Goal: Task Accomplishment & Management: Manage account settings

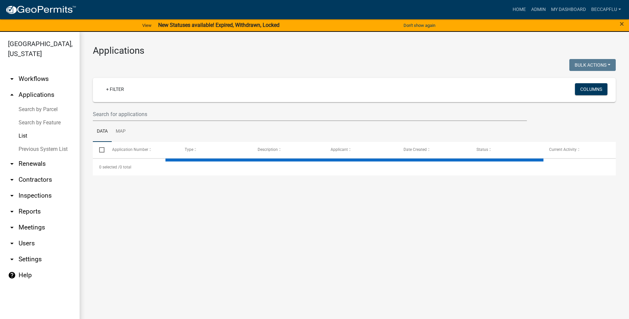
select select "3: 100"
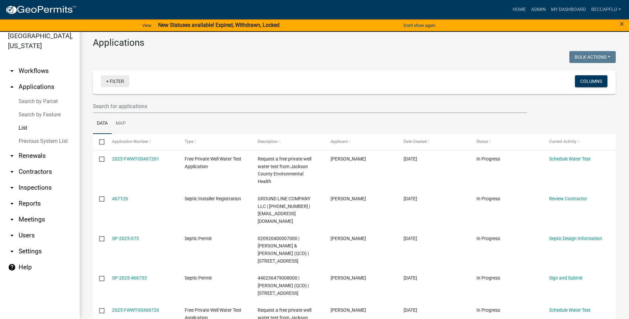
click at [117, 79] on link "+ Filter" at bounding box center [115, 81] width 29 height 12
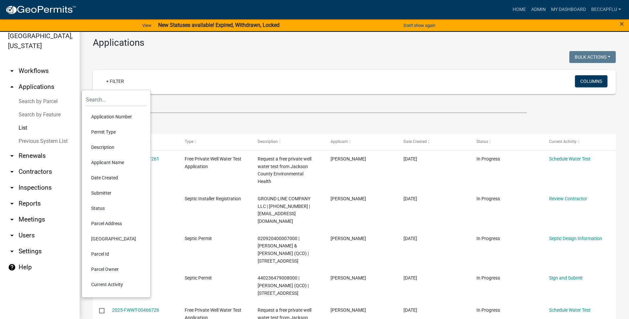
click at [106, 129] on li "Permit Type" at bounding box center [116, 131] width 61 height 15
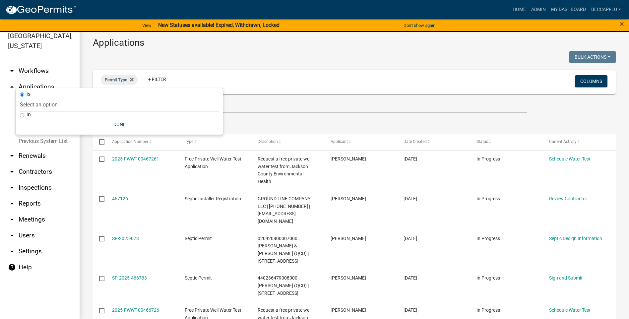
click at [67, 100] on select "Select an option County Historical Records DRAFT - Board of Adjustment Applicat…" at bounding box center [119, 105] width 199 height 14
select select "94af8675-8182-4df1-896b-73d3f368e8d1"
click at [36, 98] on select "Select an option County Historical Records DRAFT - Board of Adjustment Applicat…" at bounding box center [119, 105] width 199 height 14
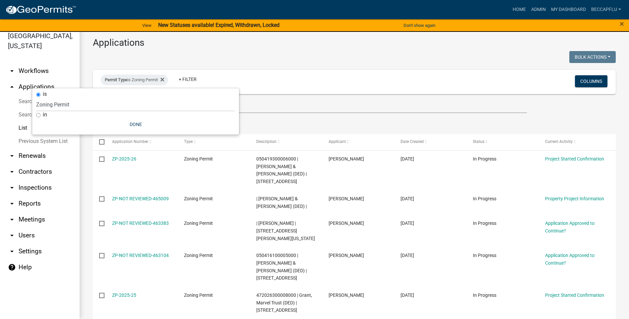
click at [356, 57] on div "Bulk Actions Void Expire Lock Withdraw" at bounding box center [488, 58] width 267 height 14
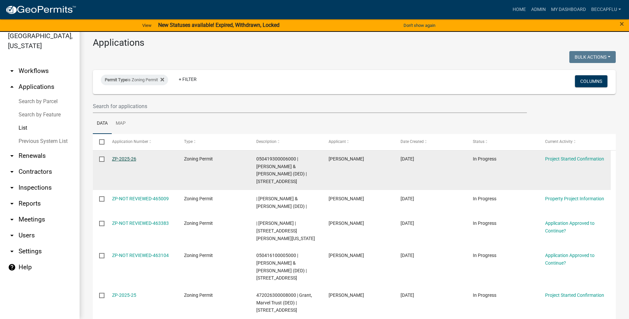
click at [130, 158] on link "ZP-2025-26" at bounding box center [124, 158] width 24 height 5
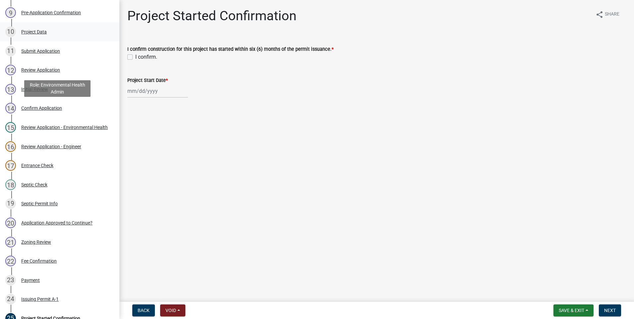
scroll to position [249, 0]
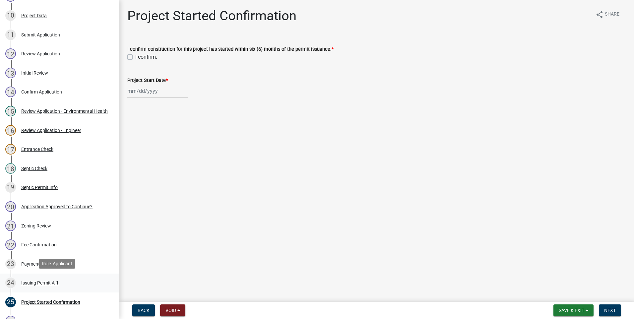
click at [35, 282] on div "Issuing Permit A-1" at bounding box center [39, 283] width 37 height 5
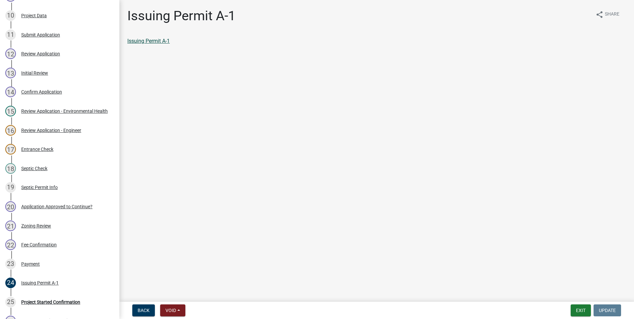
click at [164, 41] on link "Issuing Permit A-1" at bounding box center [148, 41] width 42 height 6
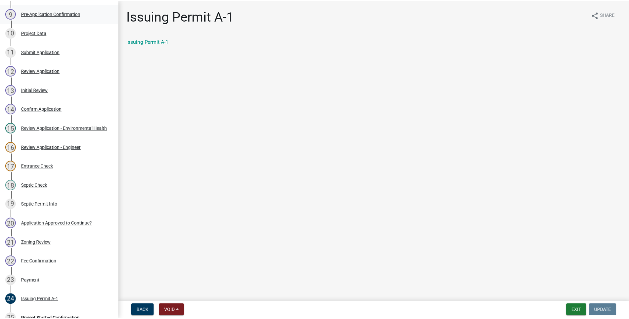
scroll to position [207, 0]
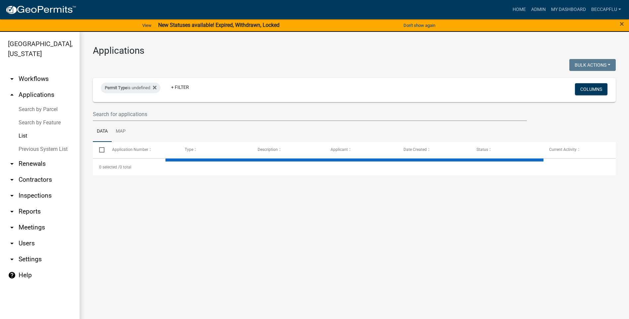
select select "3: 100"
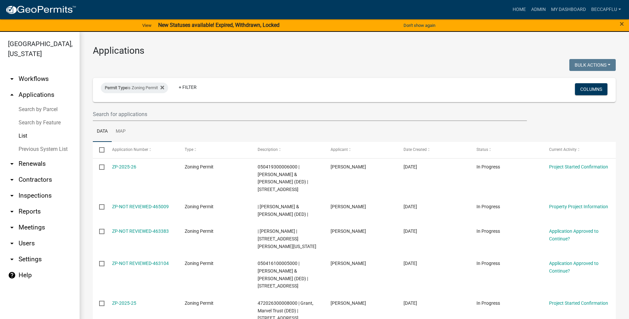
click at [41, 71] on link "arrow_drop_down Workflows" at bounding box center [40, 79] width 80 height 16
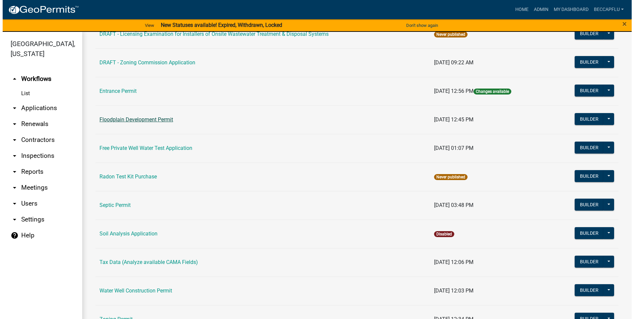
scroll to position [190, 0]
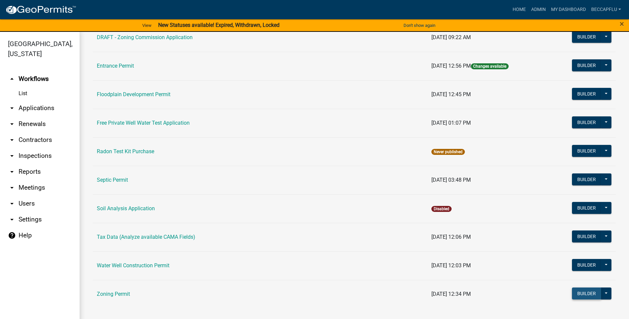
click at [584, 295] on button "Builder" at bounding box center [586, 294] width 29 height 12
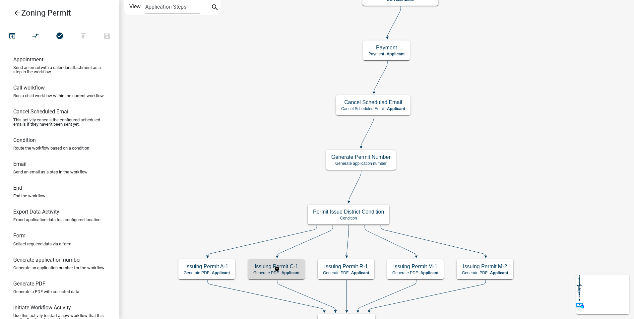
click at [294, 266] on h5 "Issuing Permit C-1" at bounding box center [276, 266] width 46 height 6
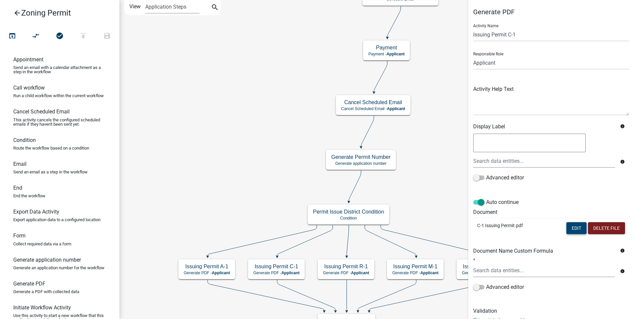
click at [573, 230] on button "Edit" at bounding box center [577, 228] width 20 height 12
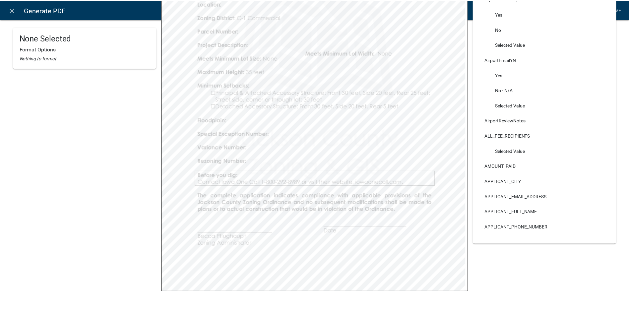
scroll to position [200, 0]
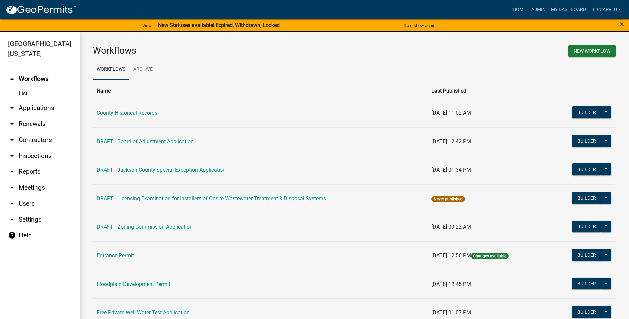
click at [41, 100] on link "arrow_drop_down Applications" at bounding box center [40, 108] width 80 height 16
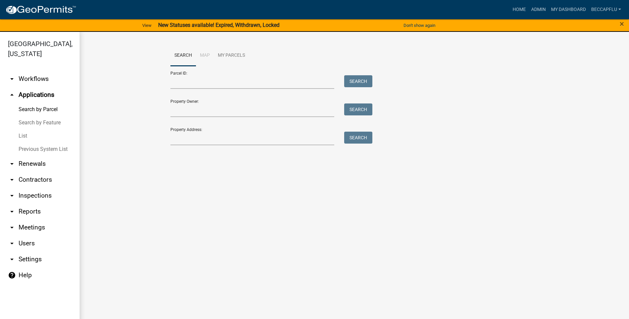
click at [24, 129] on link "List" at bounding box center [40, 135] width 80 height 13
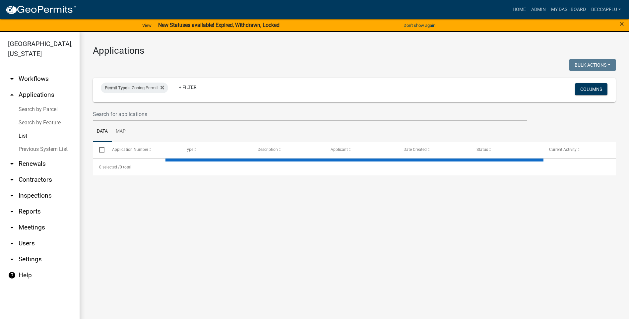
select select "3: 100"
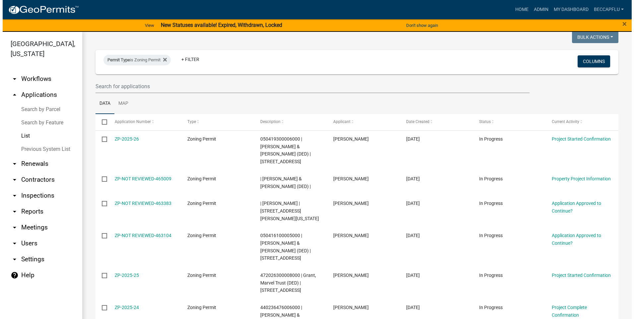
scroll to position [100, 0]
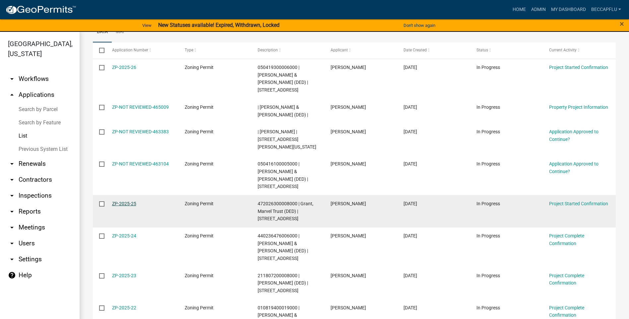
click at [129, 201] on link "ZP-2025-25" at bounding box center [124, 203] width 24 height 5
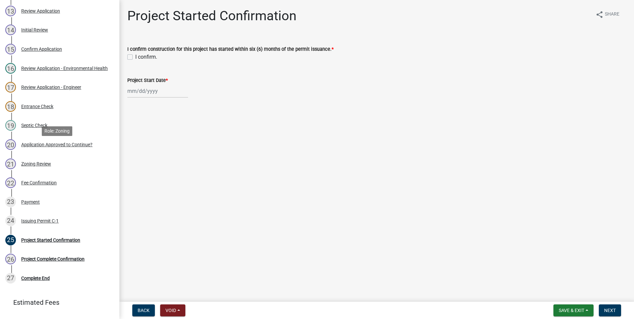
scroll to position [340, 0]
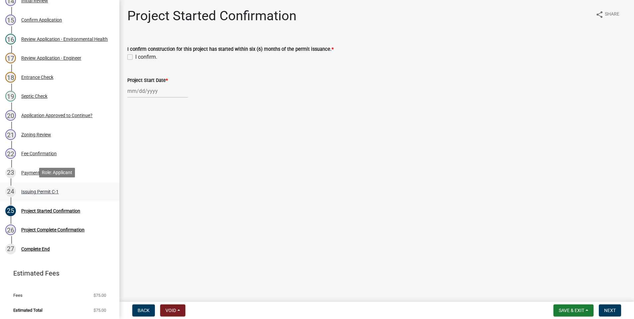
click at [44, 190] on div "Issuing Permit C-1" at bounding box center [39, 191] width 37 height 5
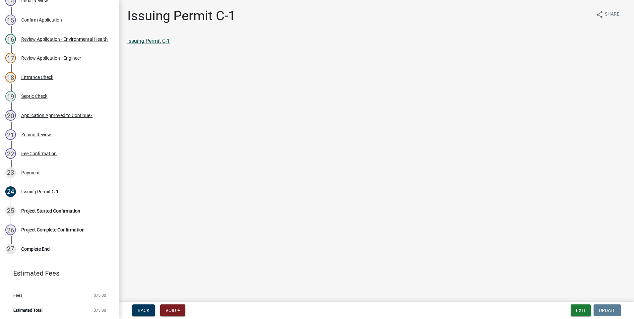
click at [149, 41] on link "Issuing Permit C-1" at bounding box center [148, 41] width 42 height 6
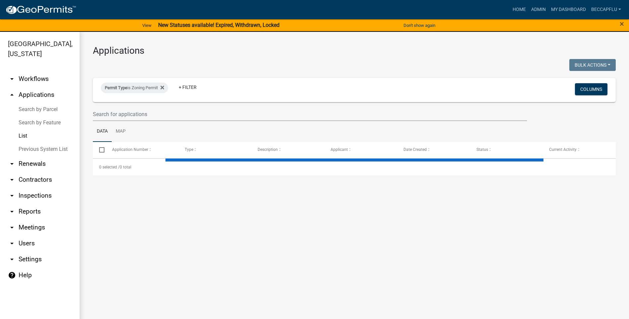
select select "3: 100"
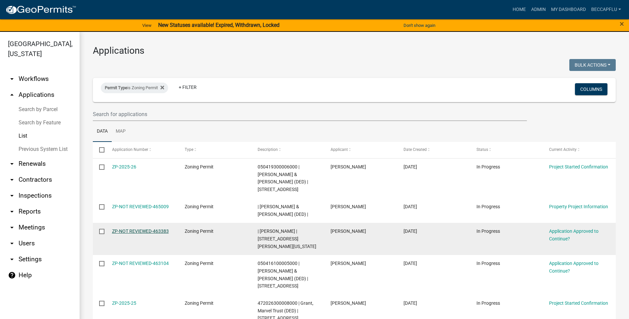
click at [150, 230] on link "ZP-NOT REVIEWED-463383" at bounding box center [140, 231] width 57 height 5
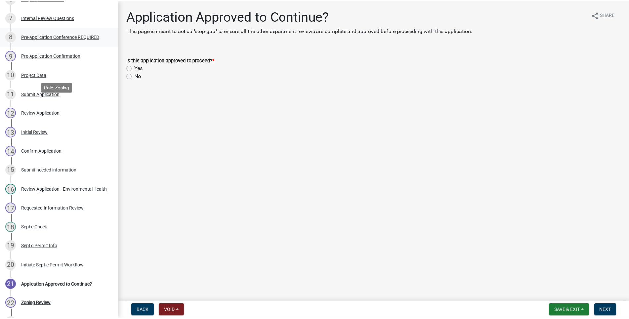
scroll to position [241, 0]
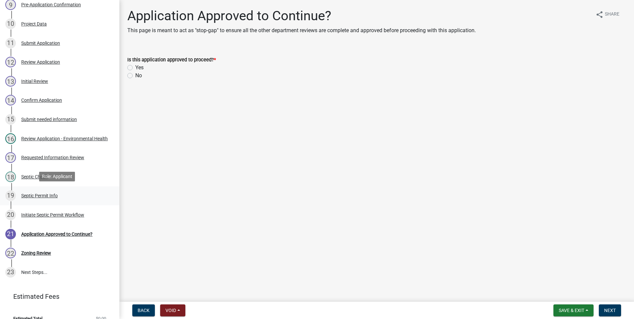
click at [50, 193] on div "Septic Permit Info" at bounding box center [39, 195] width 36 height 5
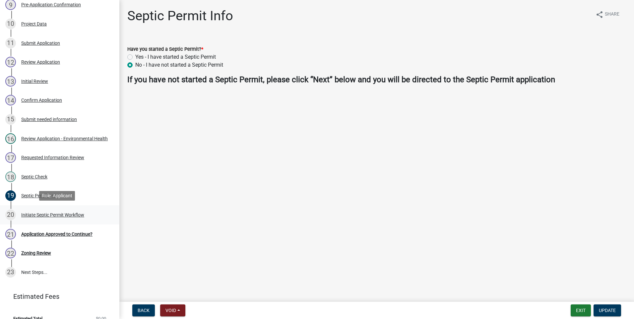
click at [44, 213] on div "Initiate Septic Permit Workflow" at bounding box center [52, 215] width 63 height 5
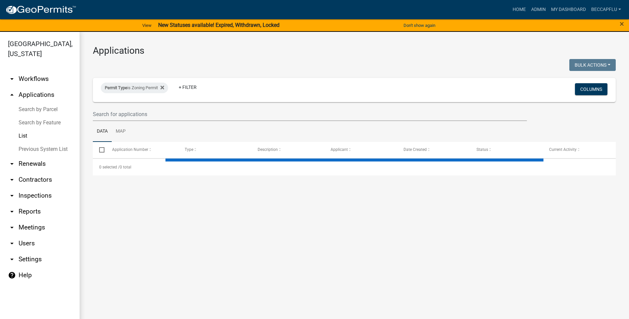
select select "3: 100"
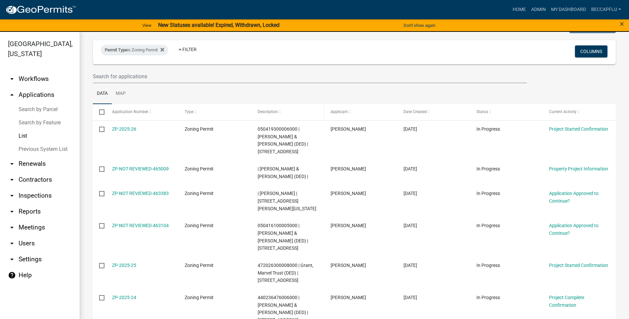
scroll to position [41, 0]
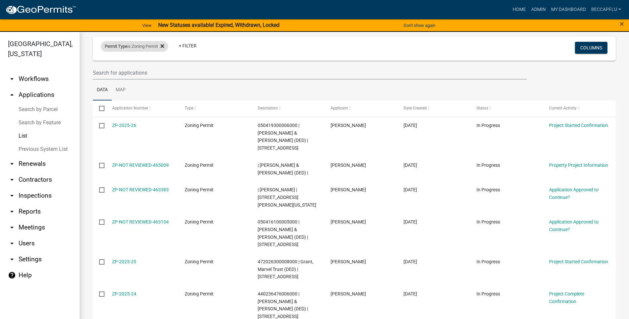
click at [164, 48] on icon at bounding box center [163, 45] width 4 height 5
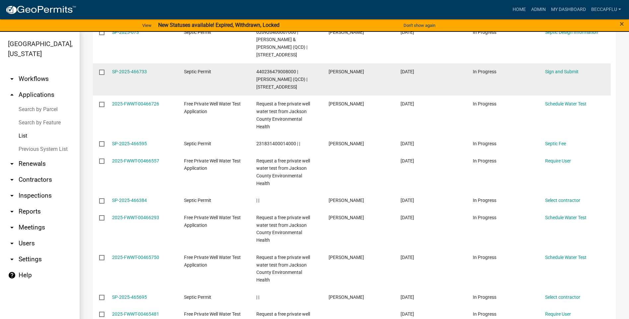
scroll to position [232, 0]
